Goal: Browse casually: Explore the website without a specific task or goal

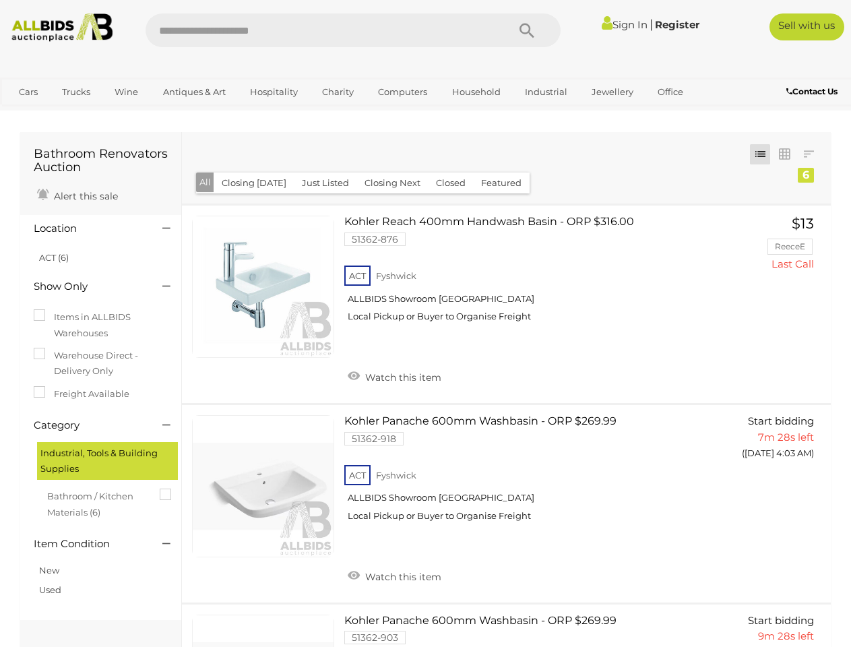
click at [527, 30] on icon "Search" at bounding box center [526, 31] width 15 height 20
click at [28, 92] on link "Cars" at bounding box center [28, 92] width 36 height 22
click at [76, 92] on link "Trucks" at bounding box center [76, 92] width 46 height 22
click at [126, 92] on link "Wine" at bounding box center [126, 92] width 41 height 22
click at [193, 92] on link "Antiques & Art" at bounding box center [194, 92] width 80 height 22
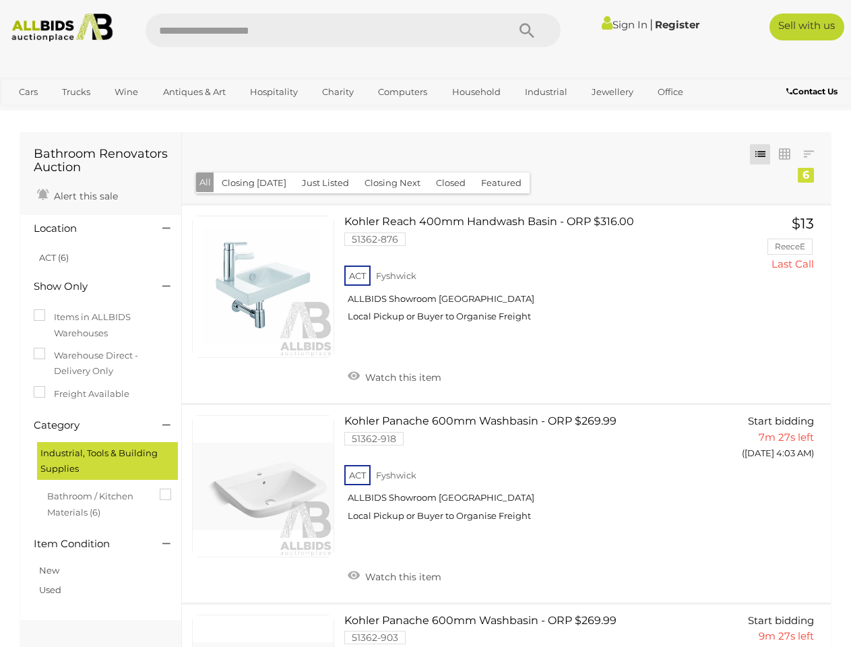
click at [273, 92] on link "Hospitality" at bounding box center [273, 92] width 65 height 22
click at [337, 92] on link "Charity" at bounding box center [337, 92] width 49 height 22
click at [401, 92] on link "Computers" at bounding box center [402, 92] width 67 height 22
click at [474, 92] on link "Household" at bounding box center [476, 92] width 66 height 22
click at [544, 92] on link "Industrial" at bounding box center [546, 92] width 60 height 22
